Goal: Check status: Check status

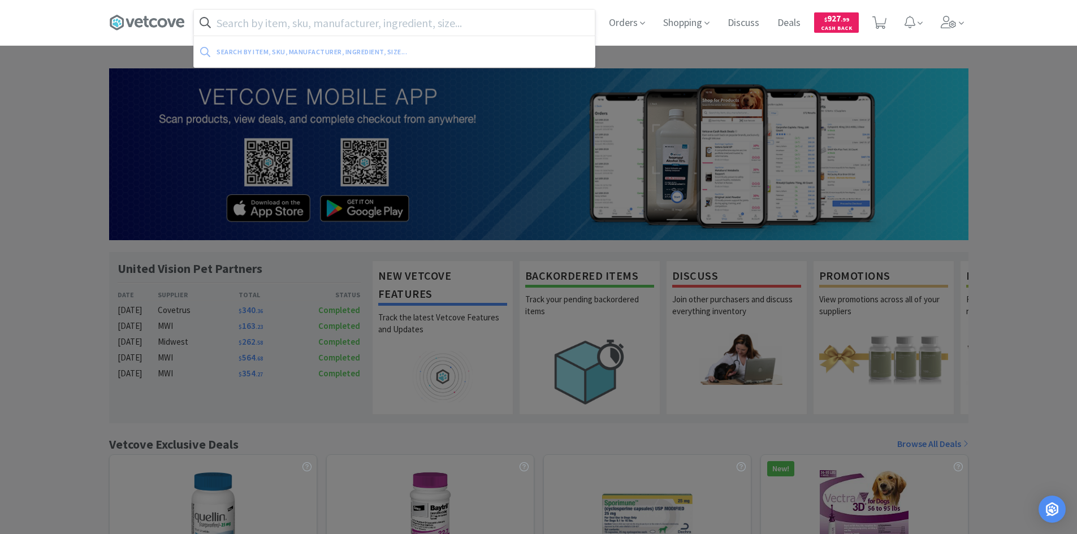
click at [414, 27] on input "text" at bounding box center [394, 23] width 401 height 26
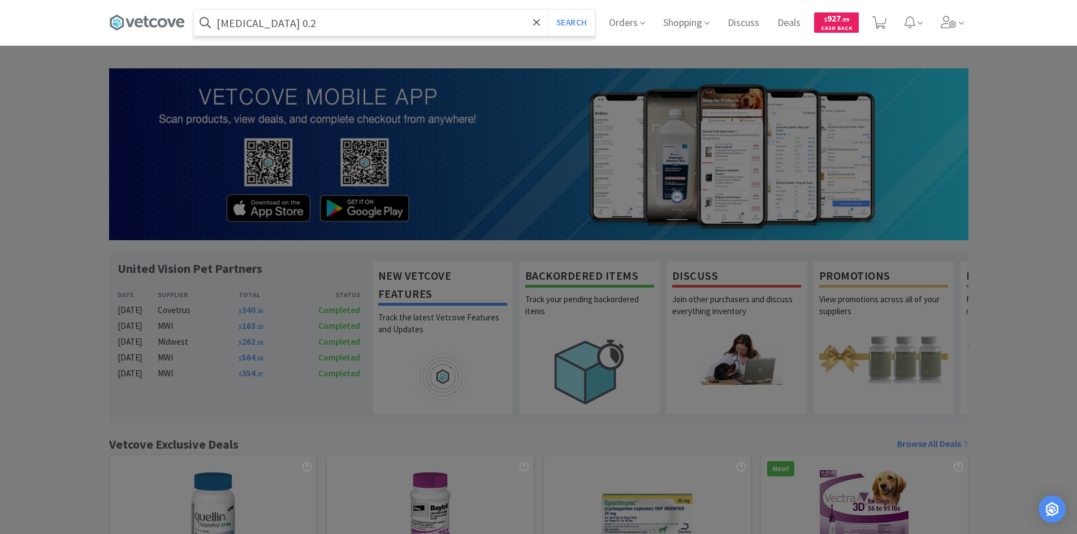
type input "[MEDICAL_DATA] 0.2"
click at [548, 10] on button "Search" at bounding box center [571, 23] width 47 height 26
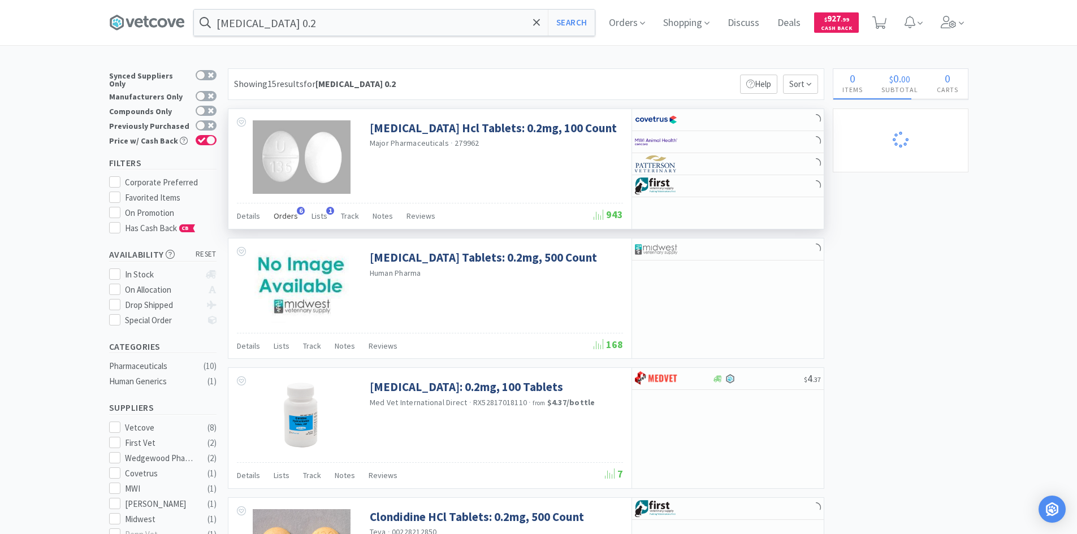
click at [290, 211] on span "Orders" at bounding box center [286, 216] width 24 height 10
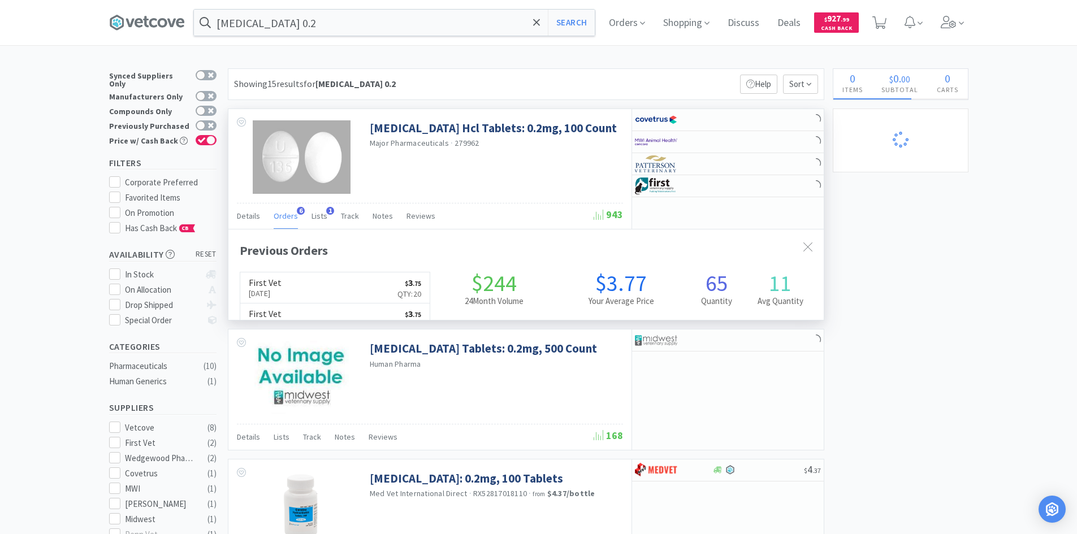
scroll to position [293, 595]
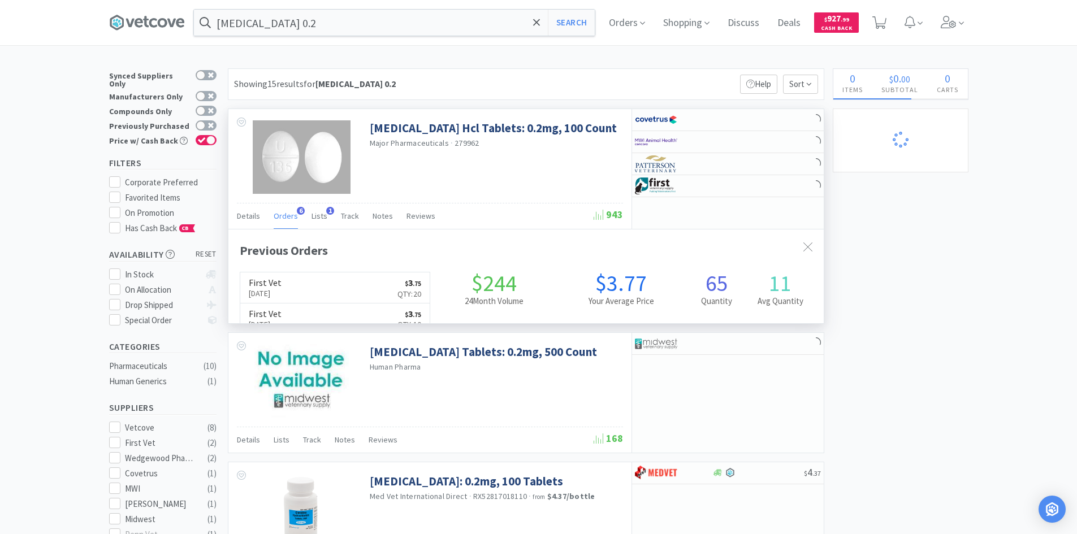
select select "1"
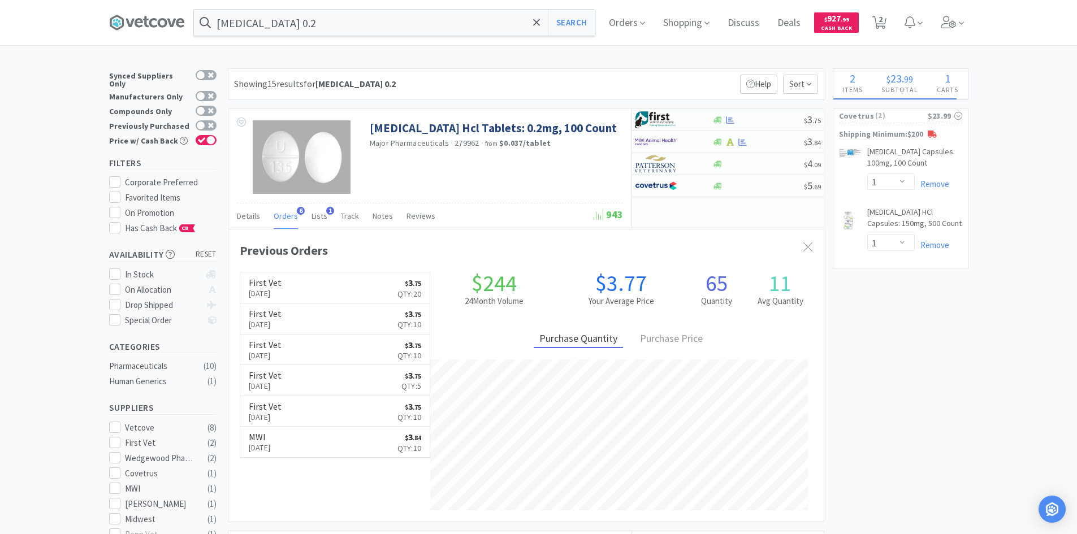
select select "3"
select select "2"
select select "1"
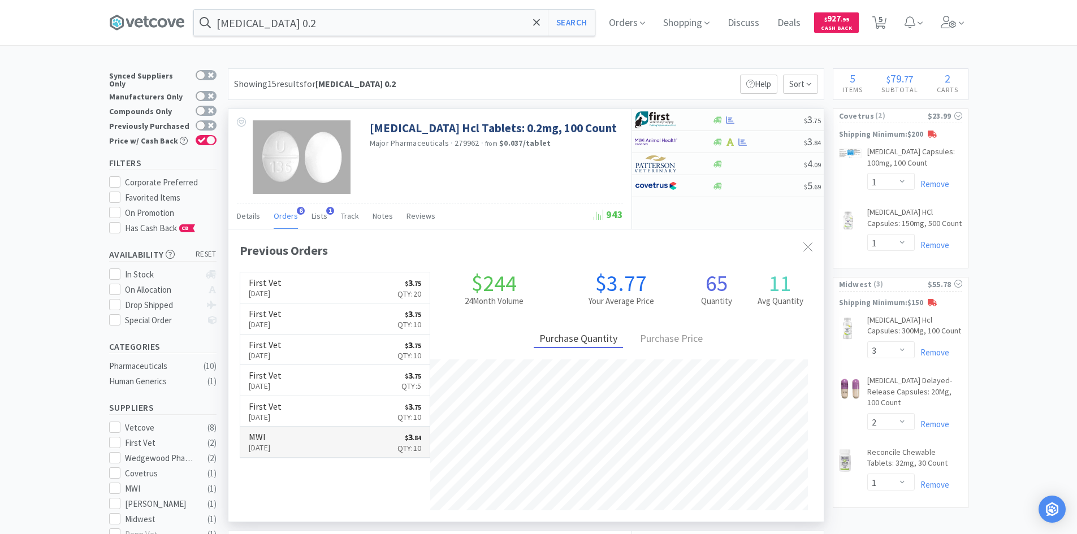
click at [336, 441] on link "MWI [DATE] $ 3 . 84 Qty: 10" at bounding box center [335, 442] width 190 height 31
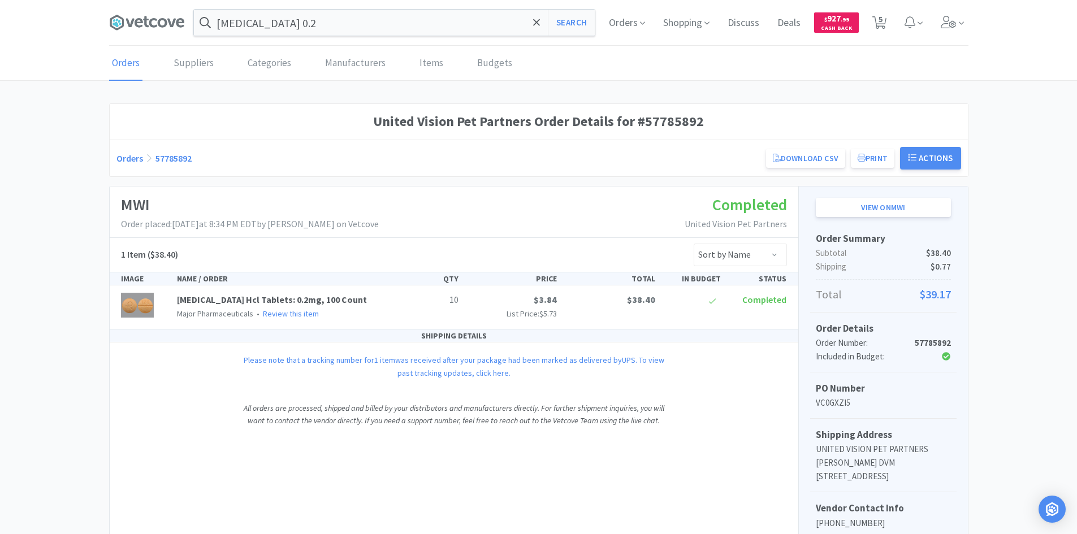
select select "1"
select select "3"
select select "2"
select select "1"
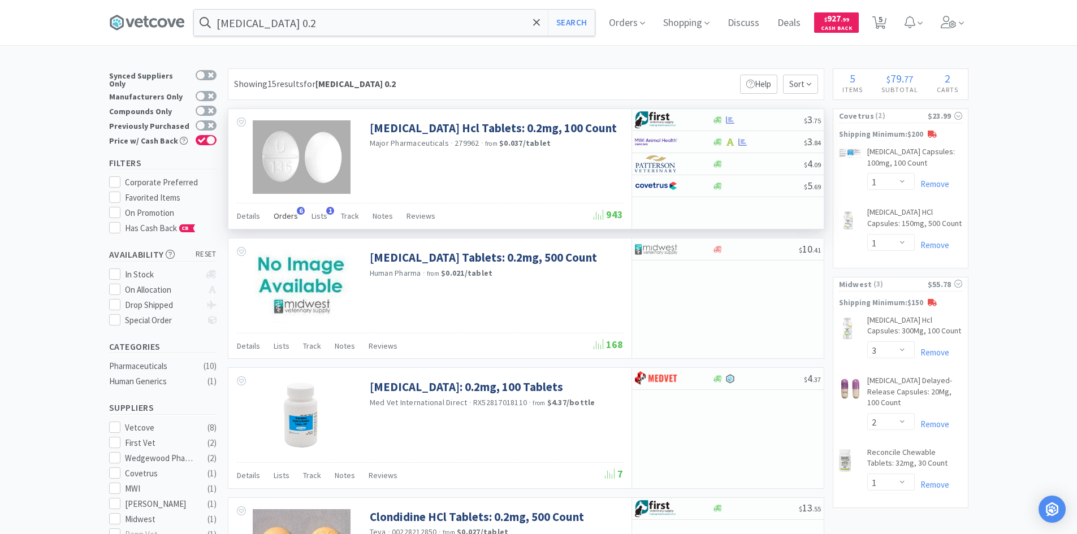
click at [288, 216] on span "Orders" at bounding box center [286, 216] width 24 height 10
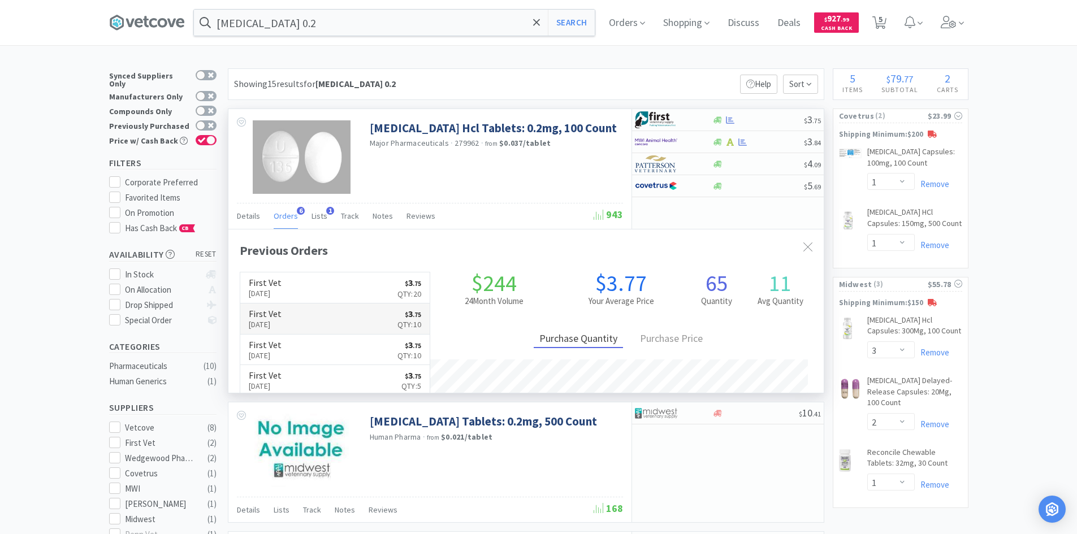
scroll to position [293, 595]
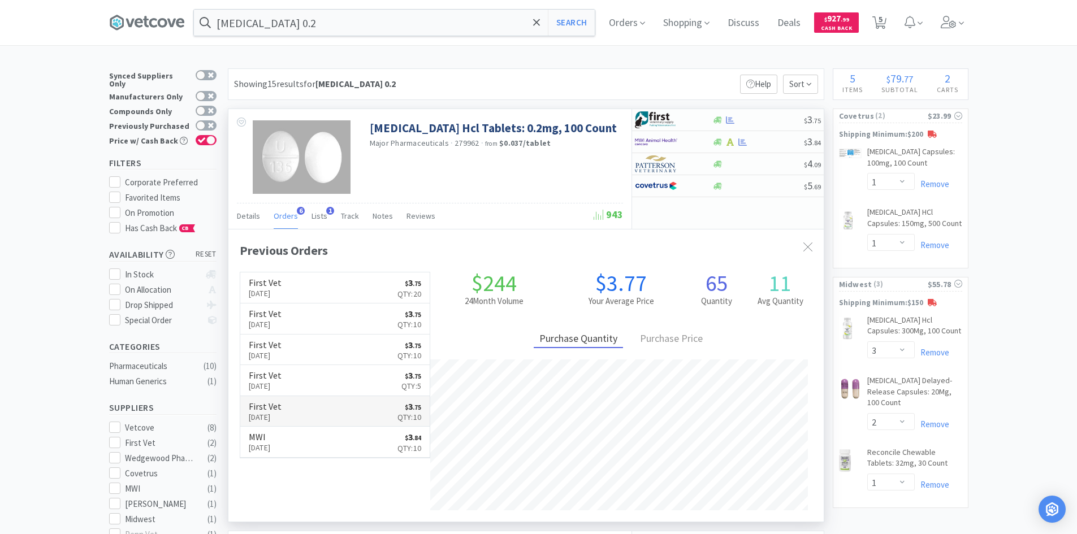
click at [318, 417] on link "First Vet [DATE] $ 3 . 75 Qty: 10" at bounding box center [335, 411] width 190 height 31
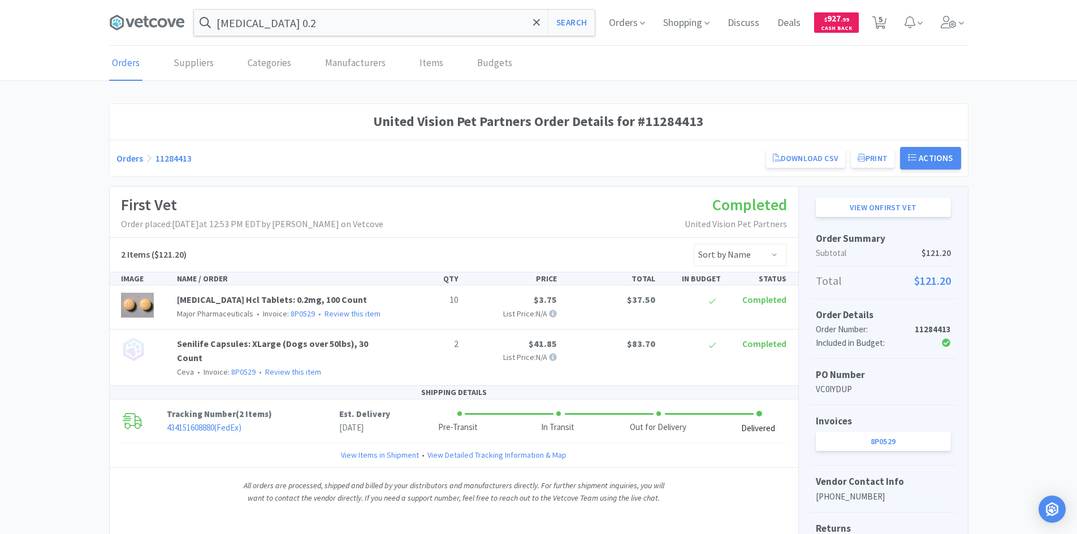
select select "1"
select select "3"
select select "2"
select select "1"
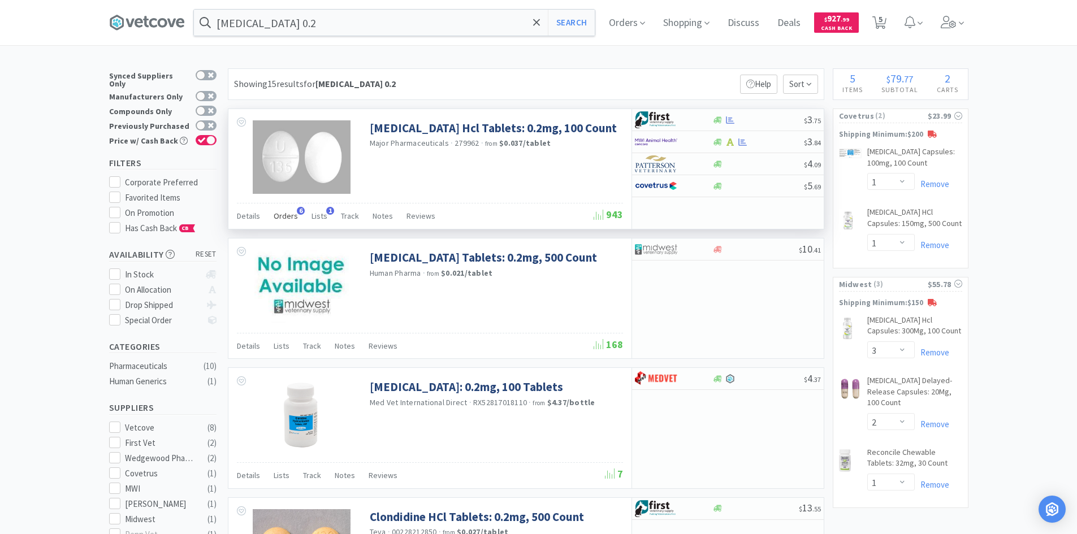
click at [281, 218] on span "Orders" at bounding box center [286, 216] width 24 height 10
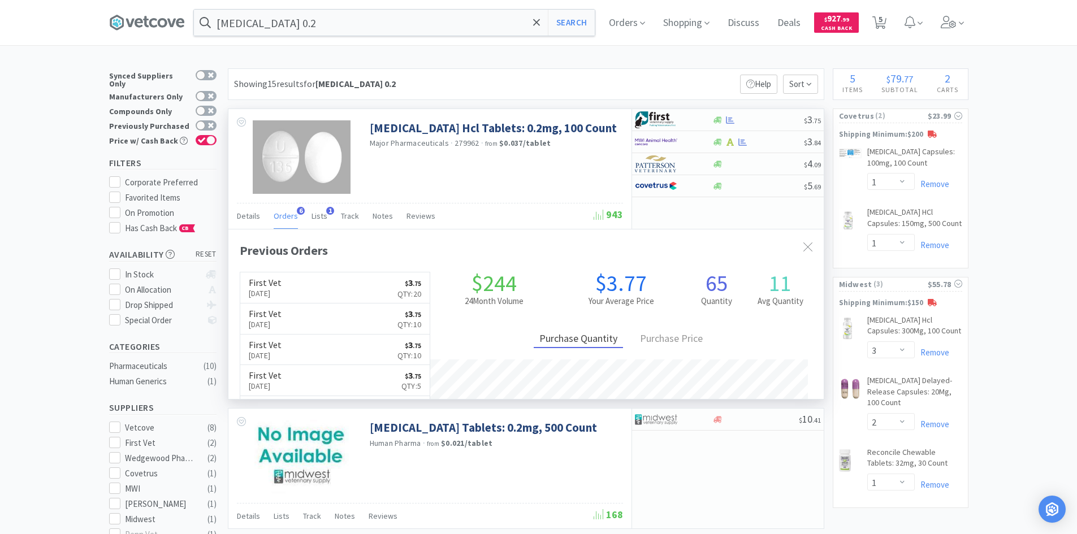
scroll to position [293, 595]
